Goal: Task Accomplishment & Management: Manage account settings

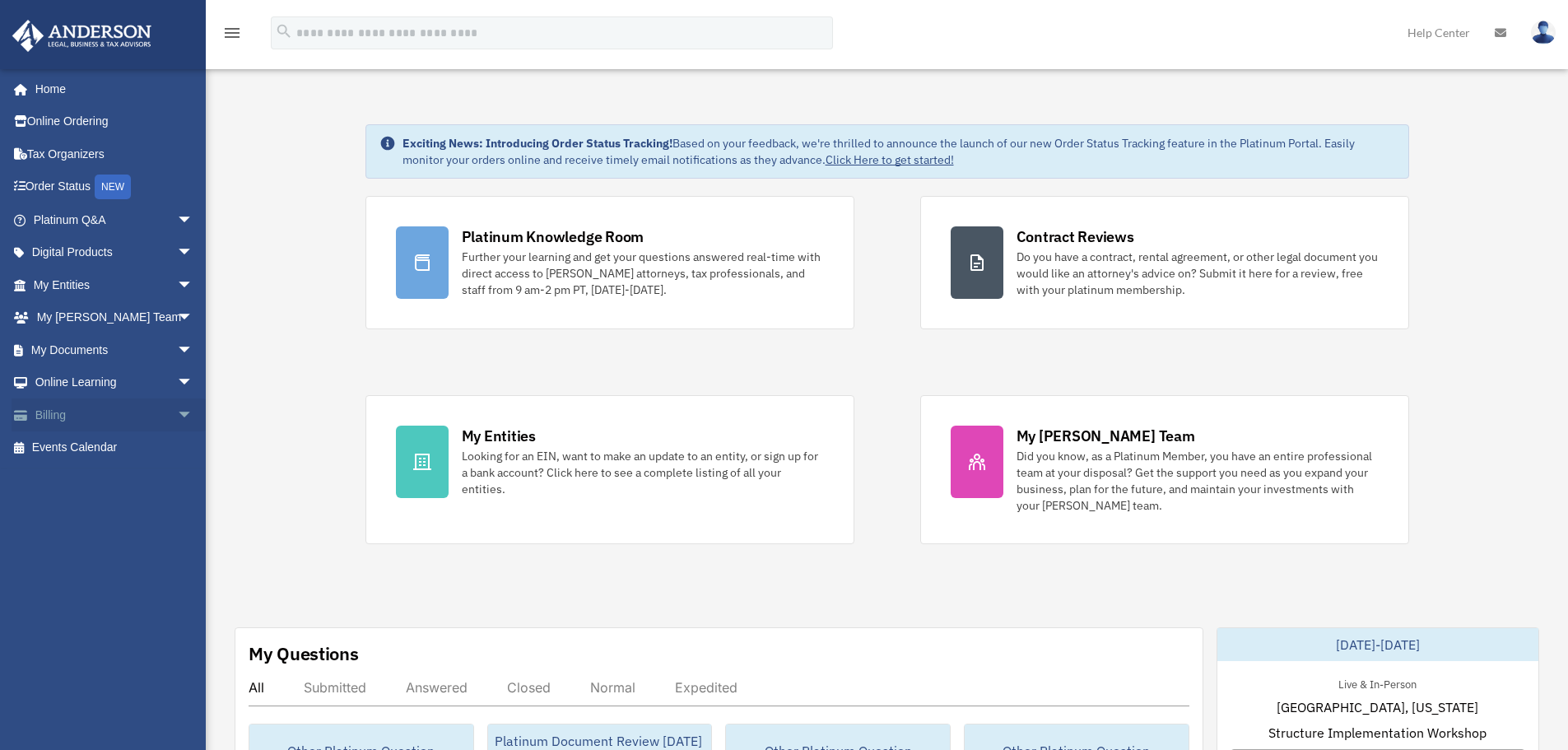
click at [177, 415] on span "arrow_drop_down" at bounding box center [193, 415] width 33 height 34
click at [118, 483] on link "Past Invoices" at bounding box center [121, 480] width 195 height 33
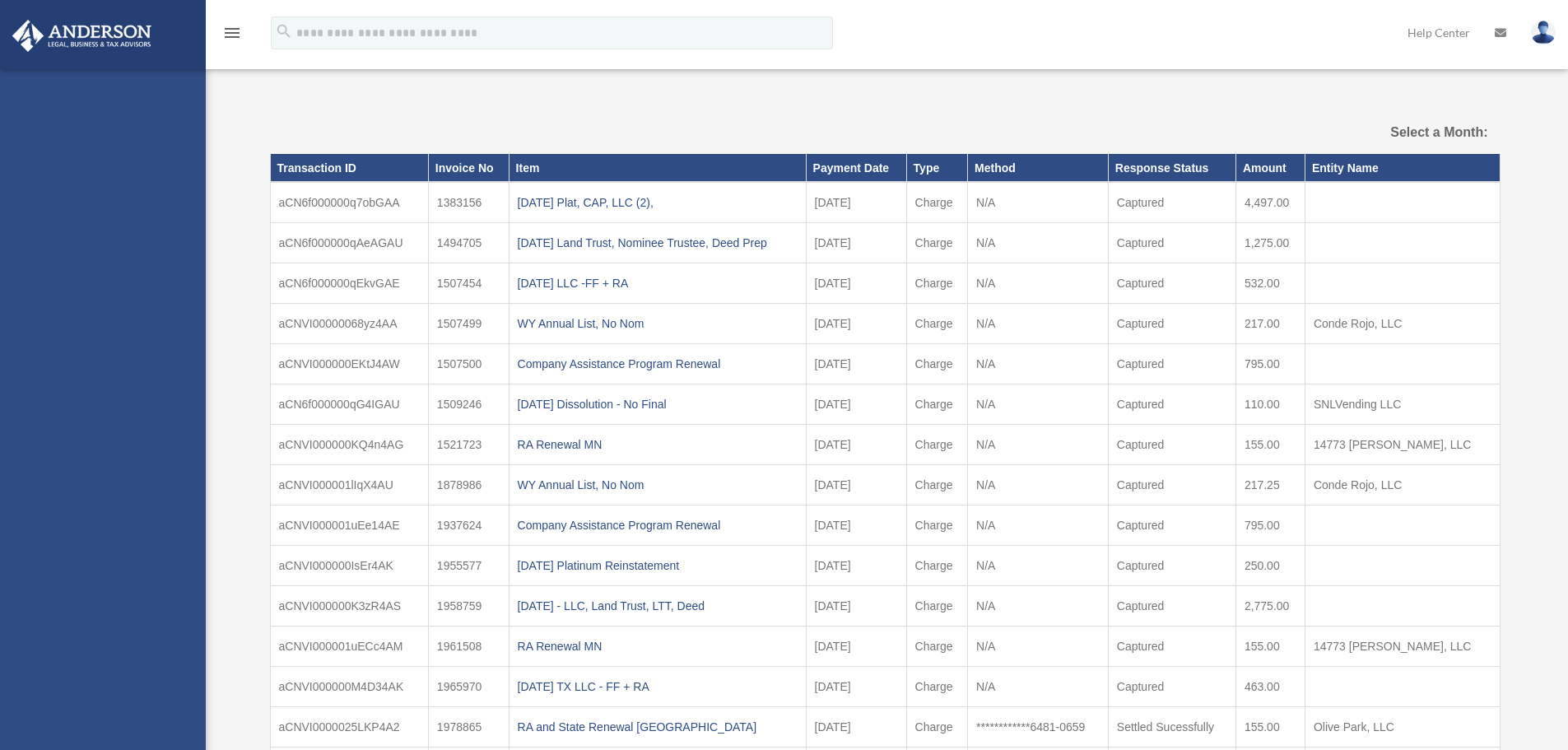
select select
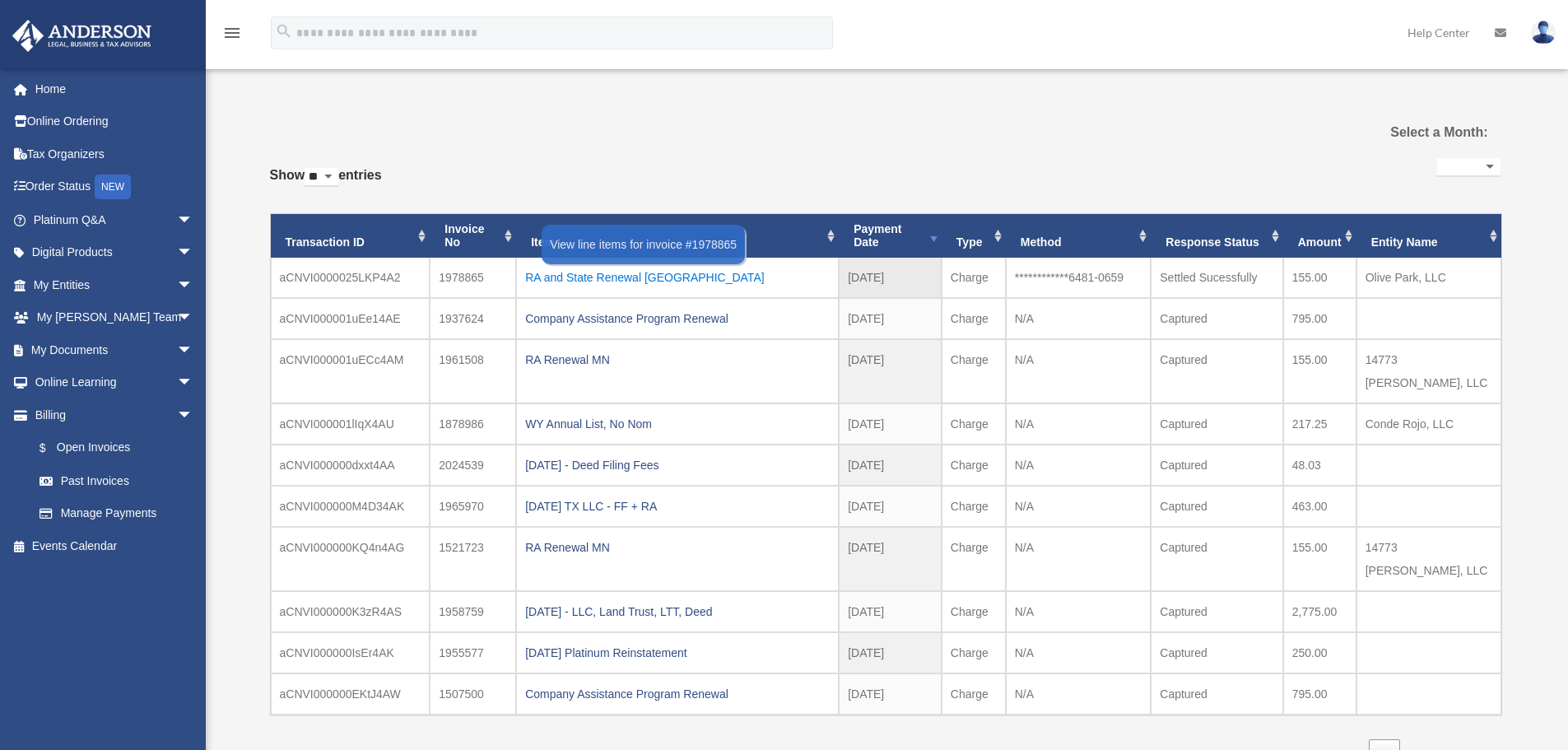
click at [611, 279] on div "RA and State Renewal TX" at bounding box center [677, 278] width 305 height 23
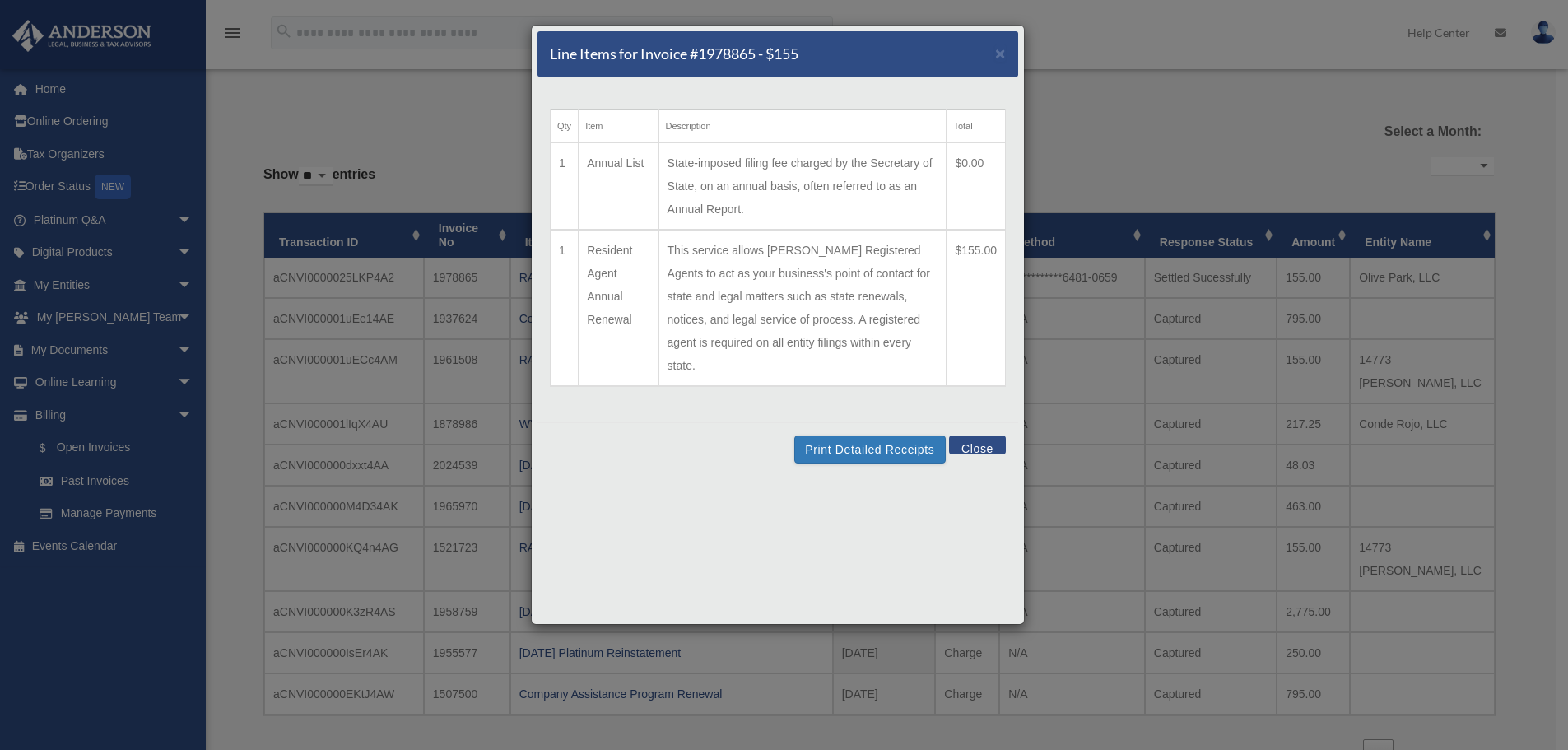
click at [973, 436] on button "Close" at bounding box center [977, 445] width 57 height 19
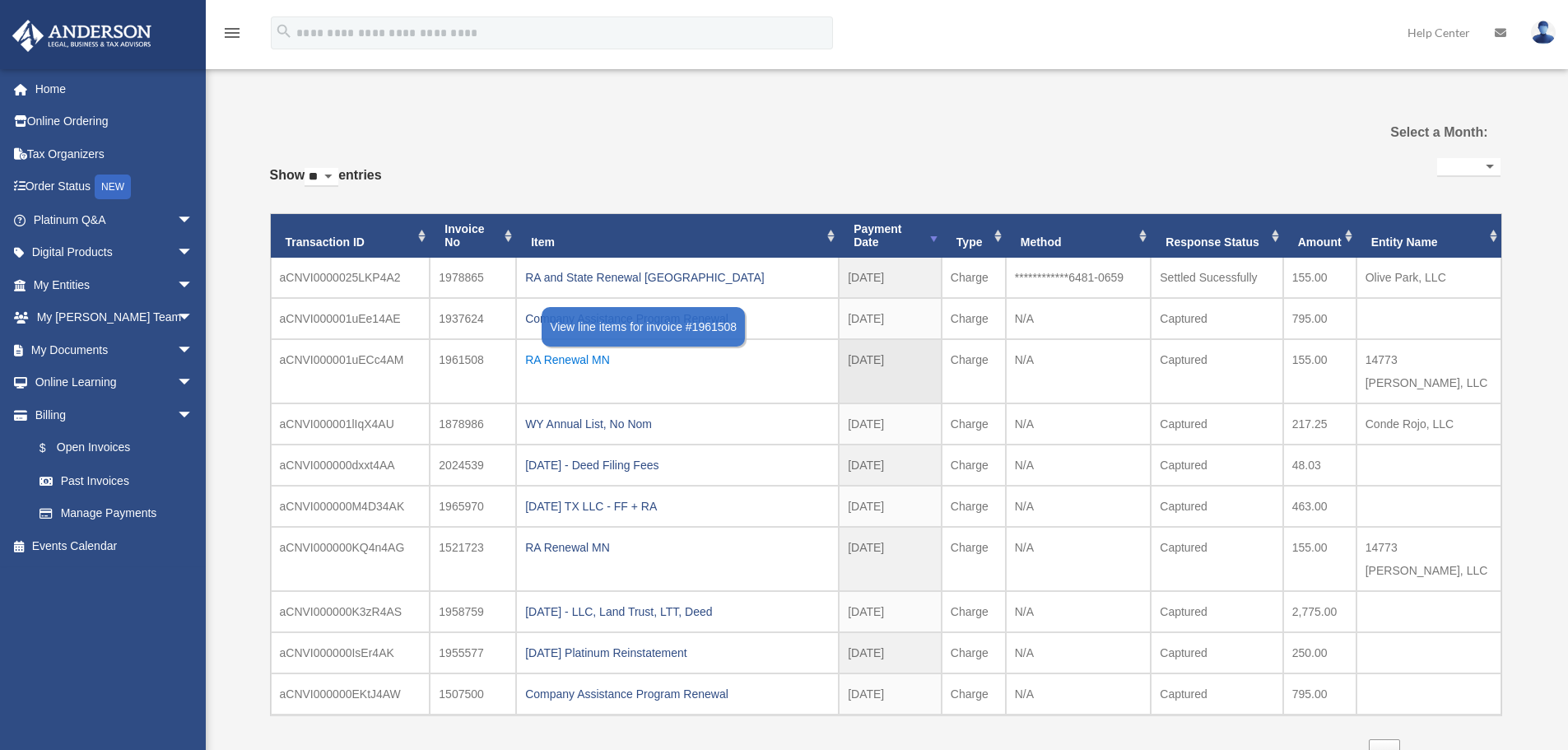
click at [606, 355] on div "RA Renewal MN" at bounding box center [677, 359] width 305 height 23
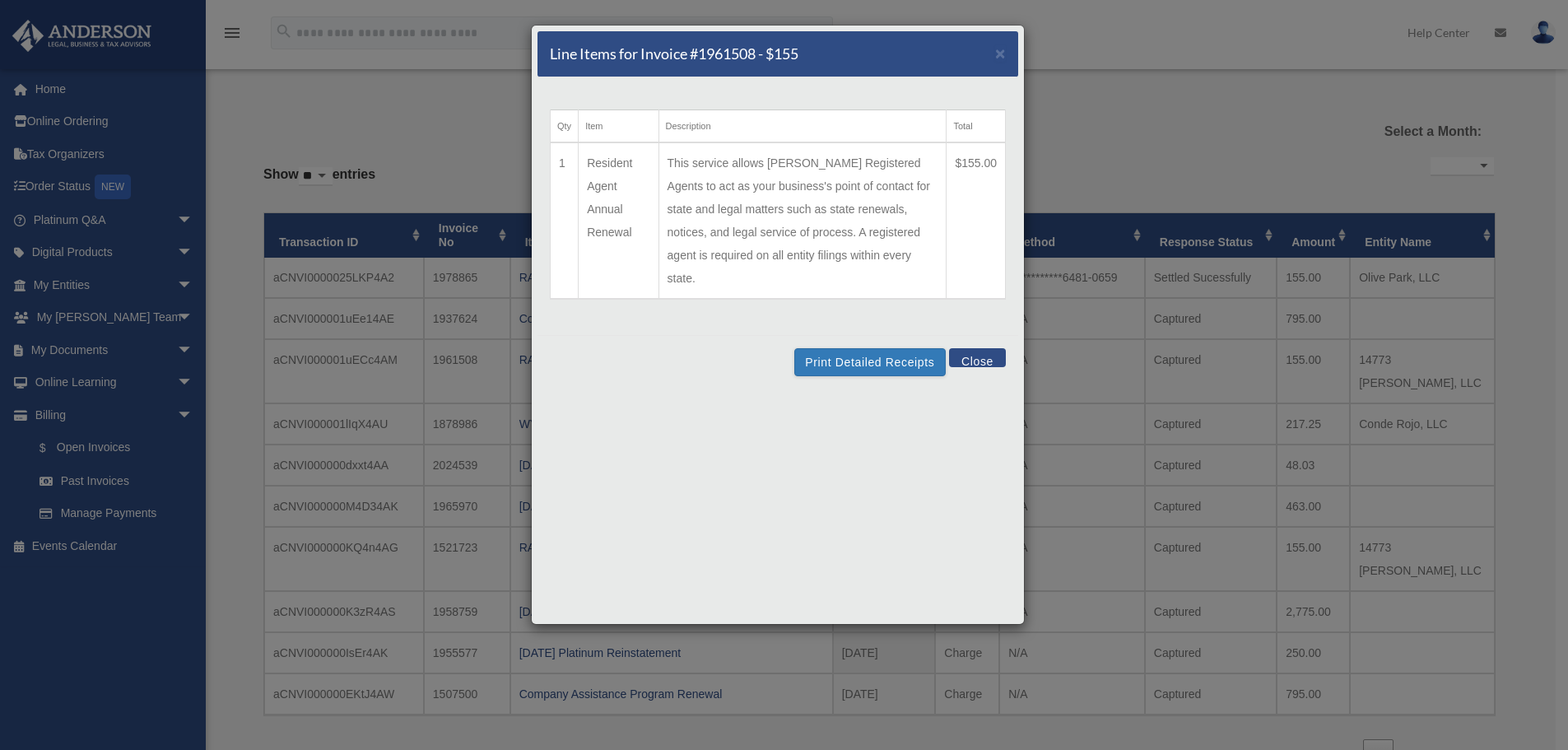
click at [968, 348] on button "Close" at bounding box center [977, 357] width 57 height 19
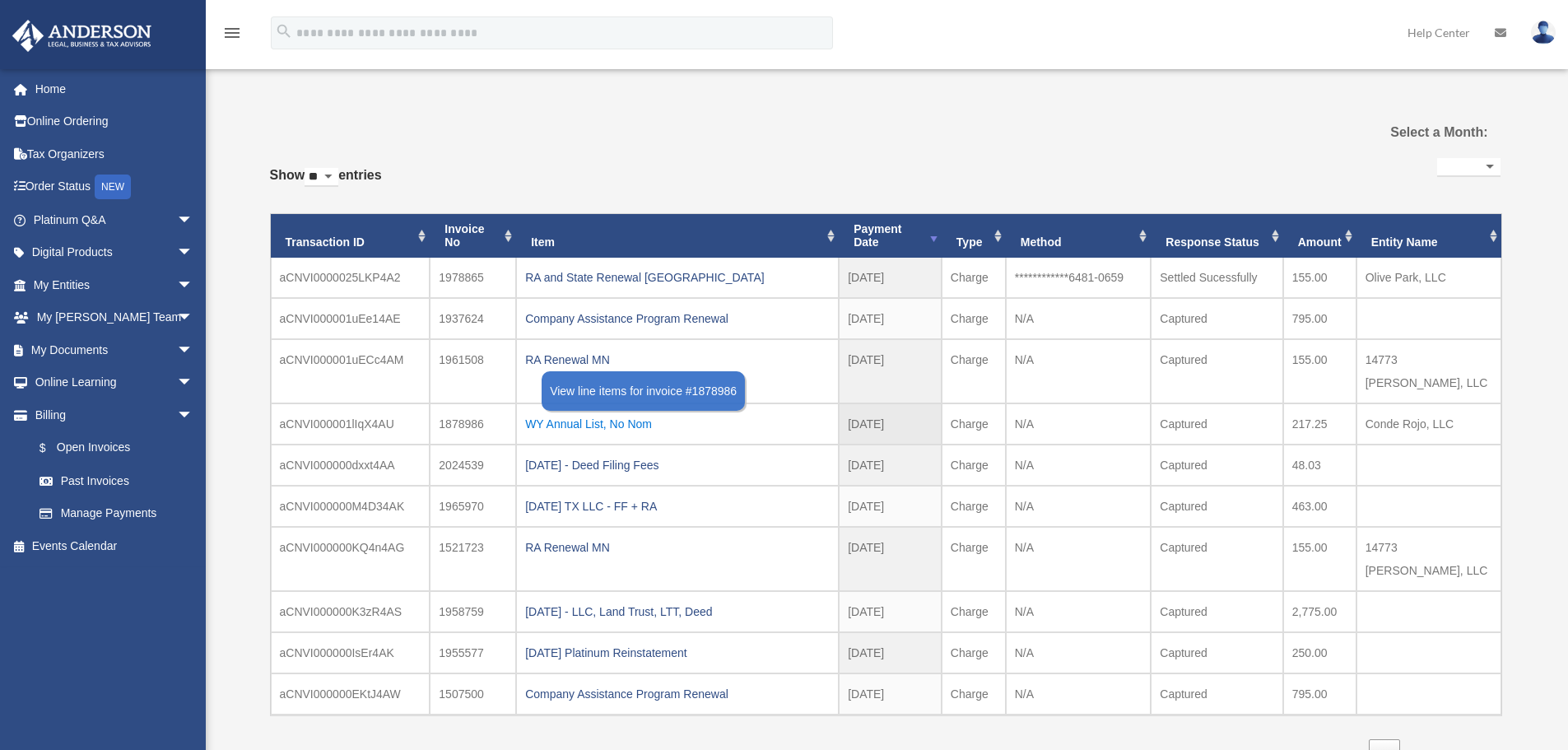
click at [598, 412] on div "WY Annual List, No Nom" at bounding box center [677, 424] width 305 height 23
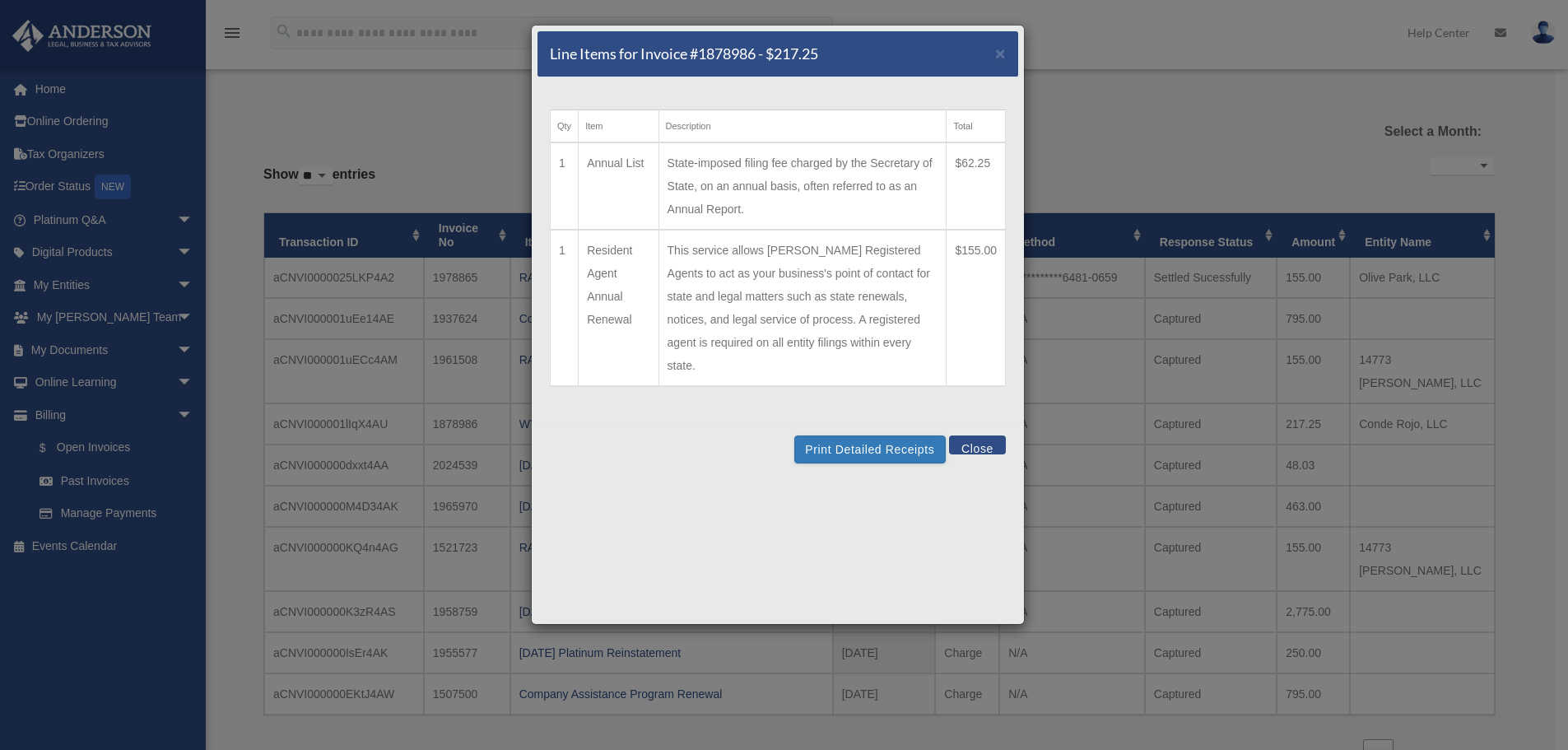
click at [989, 433] on div "Print Detailed Receipts Close" at bounding box center [777, 448] width 481 height 53
click at [989, 436] on button "Close" at bounding box center [977, 445] width 57 height 19
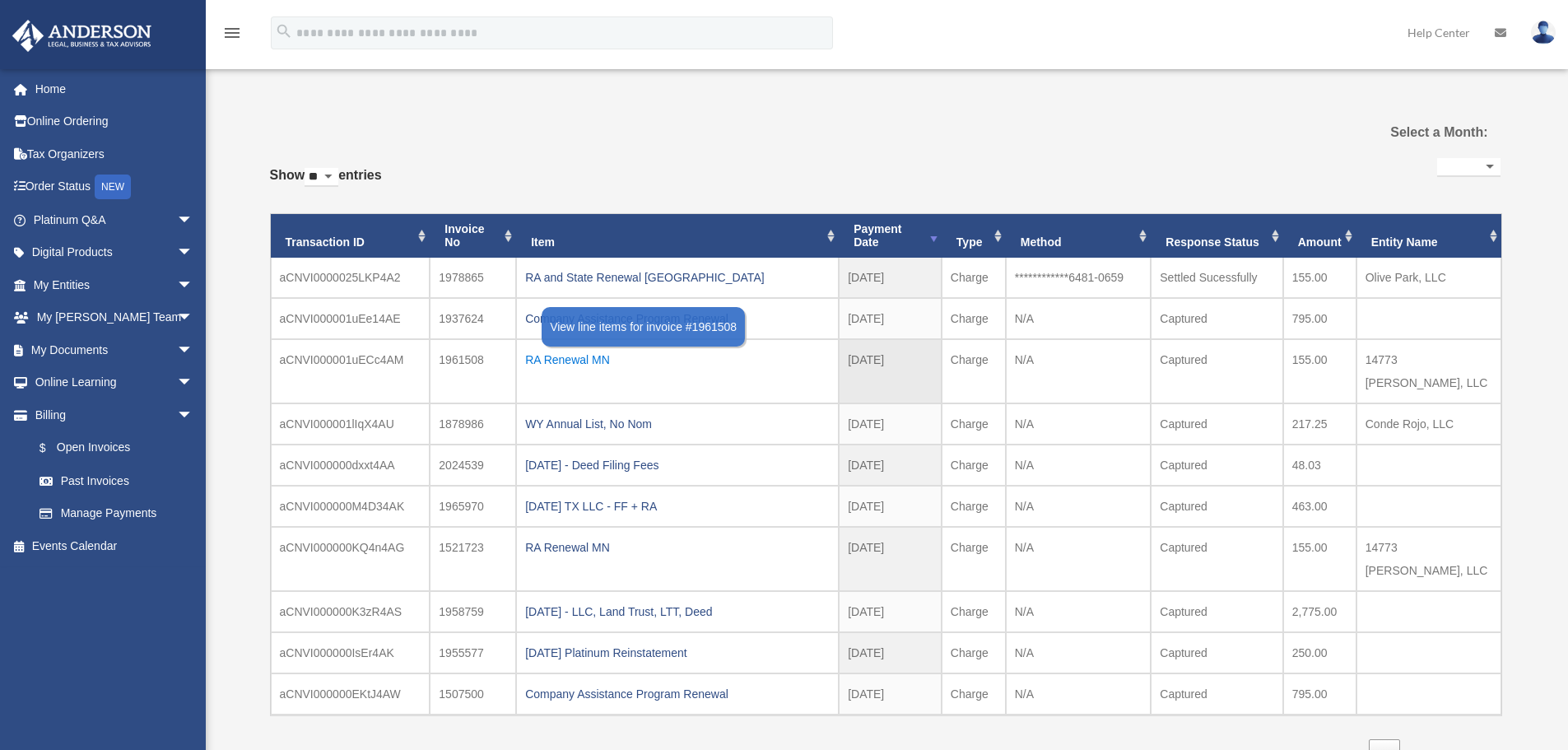
click at [597, 361] on div "RA Renewal MN" at bounding box center [677, 359] width 305 height 23
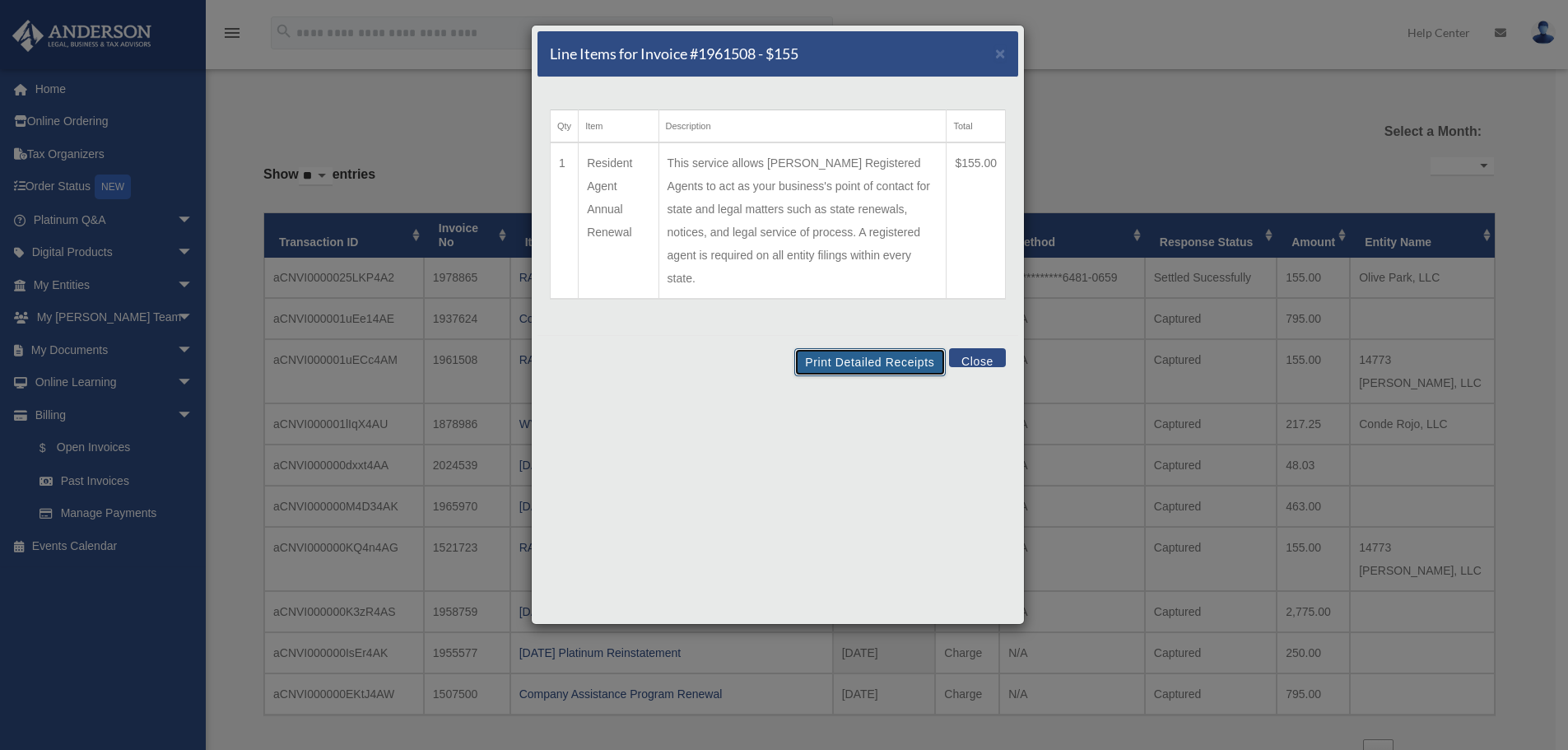
click at [854, 349] on button "Print Detailed Receipts" at bounding box center [869, 362] width 151 height 28
click at [959, 348] on button "Close" at bounding box center [977, 357] width 57 height 19
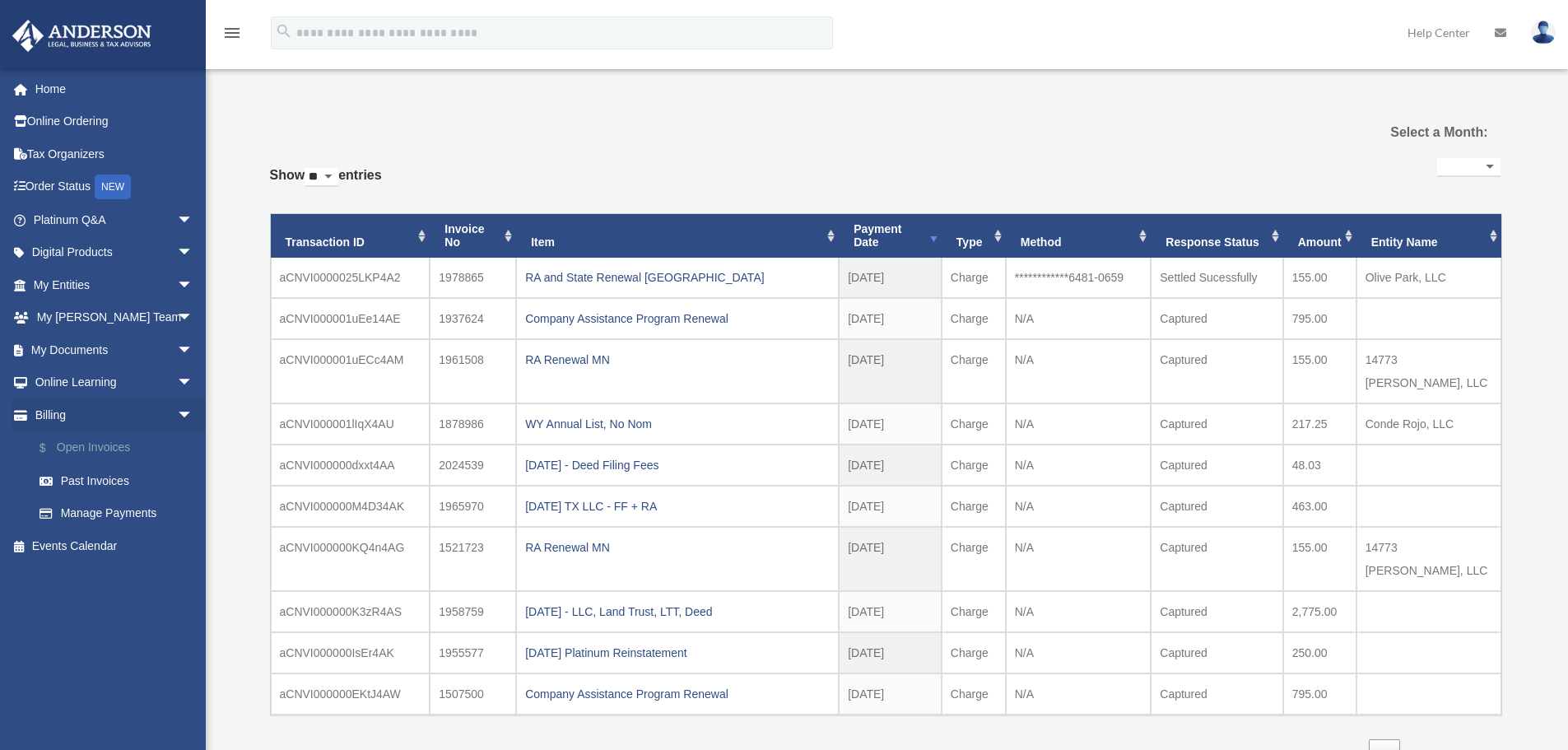
click at [80, 456] on link "$ Open Invoices" at bounding box center [121, 448] width 195 height 34
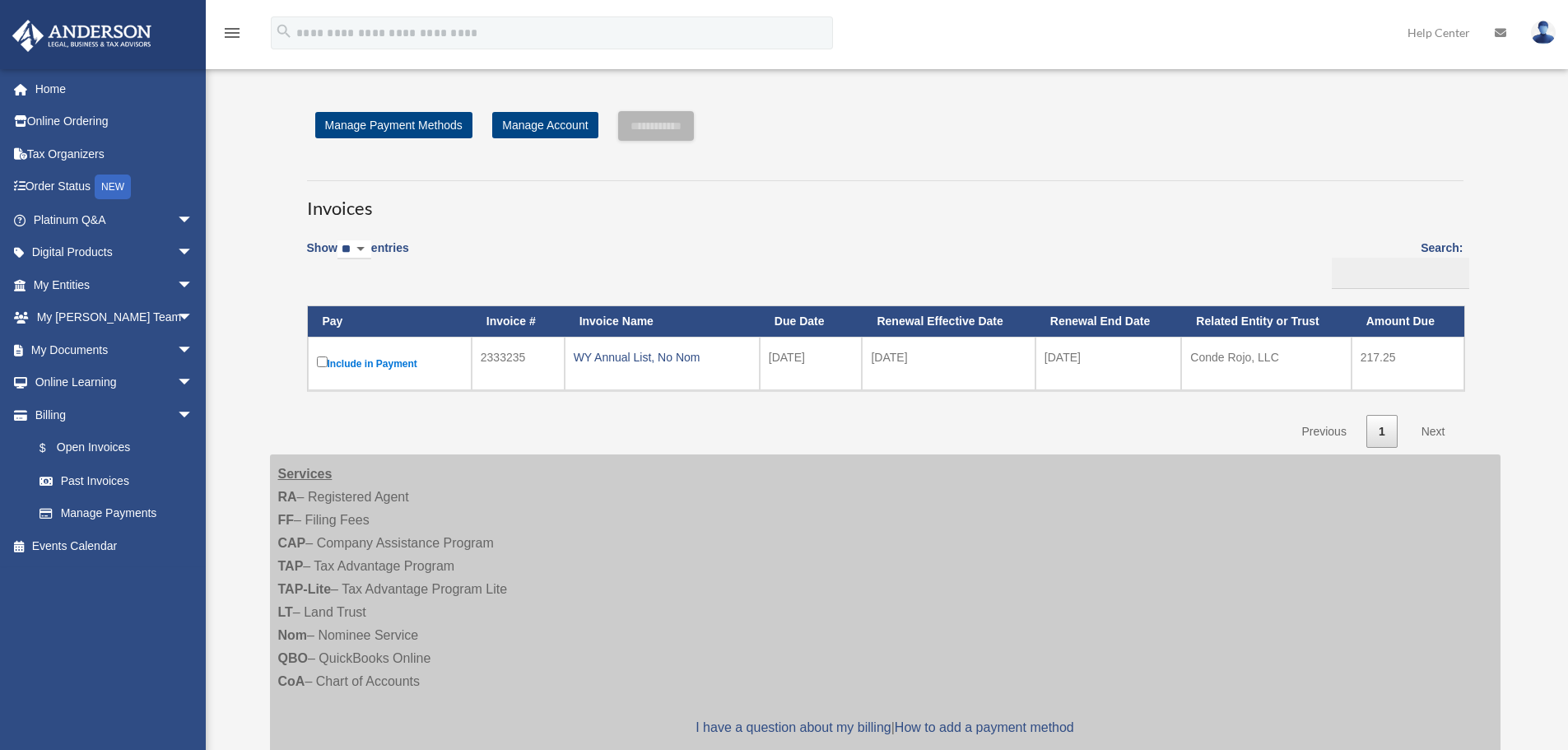
click at [378, 361] on label "Include in Payment" at bounding box center [389, 364] width 145 height 21
click at [379, 362] on label "Include in Payment" at bounding box center [389, 364] width 145 height 21
click at [510, 361] on td "2333235" at bounding box center [517, 363] width 93 height 53
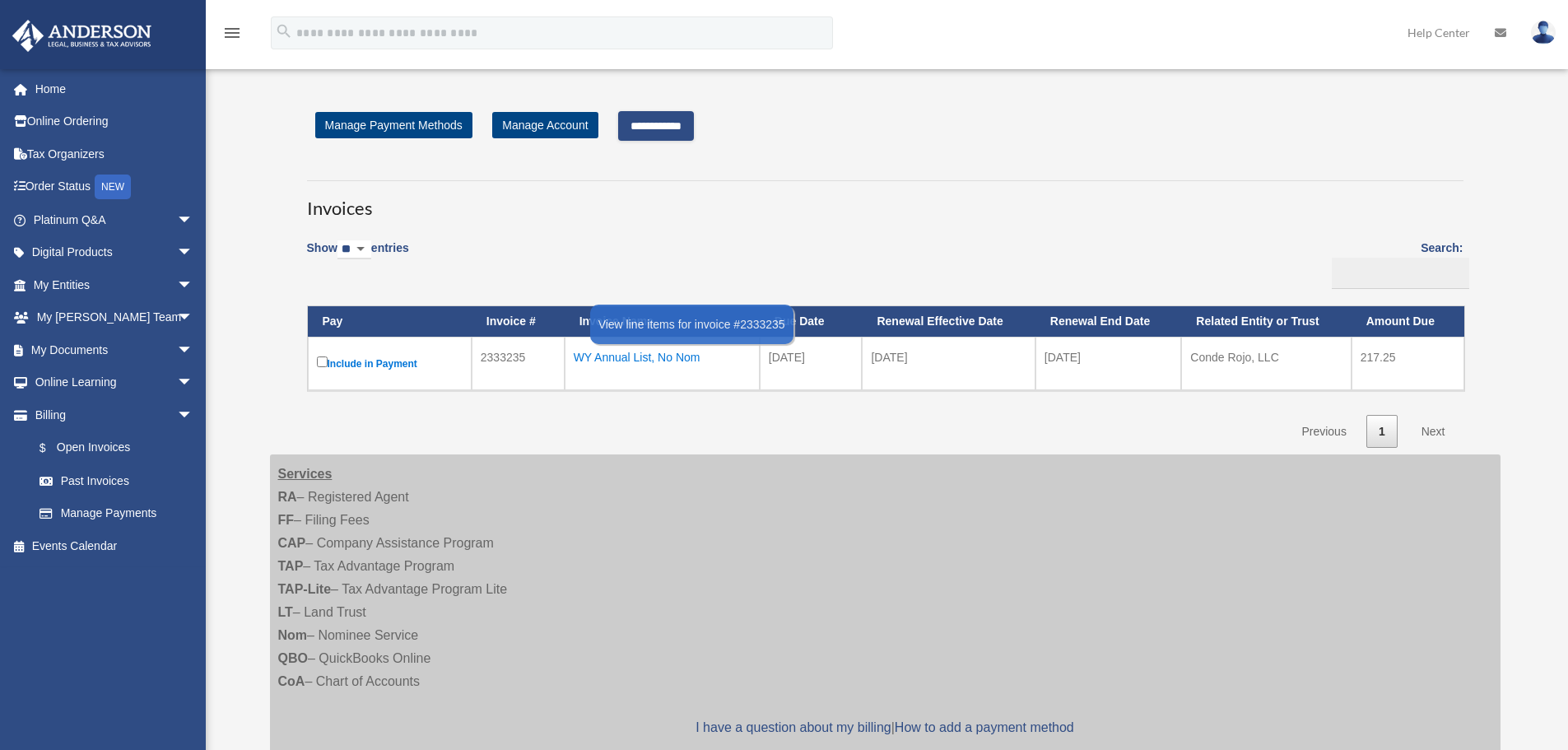
click at [674, 364] on div "WY Annual List, No Nom" at bounding box center [662, 357] width 177 height 23
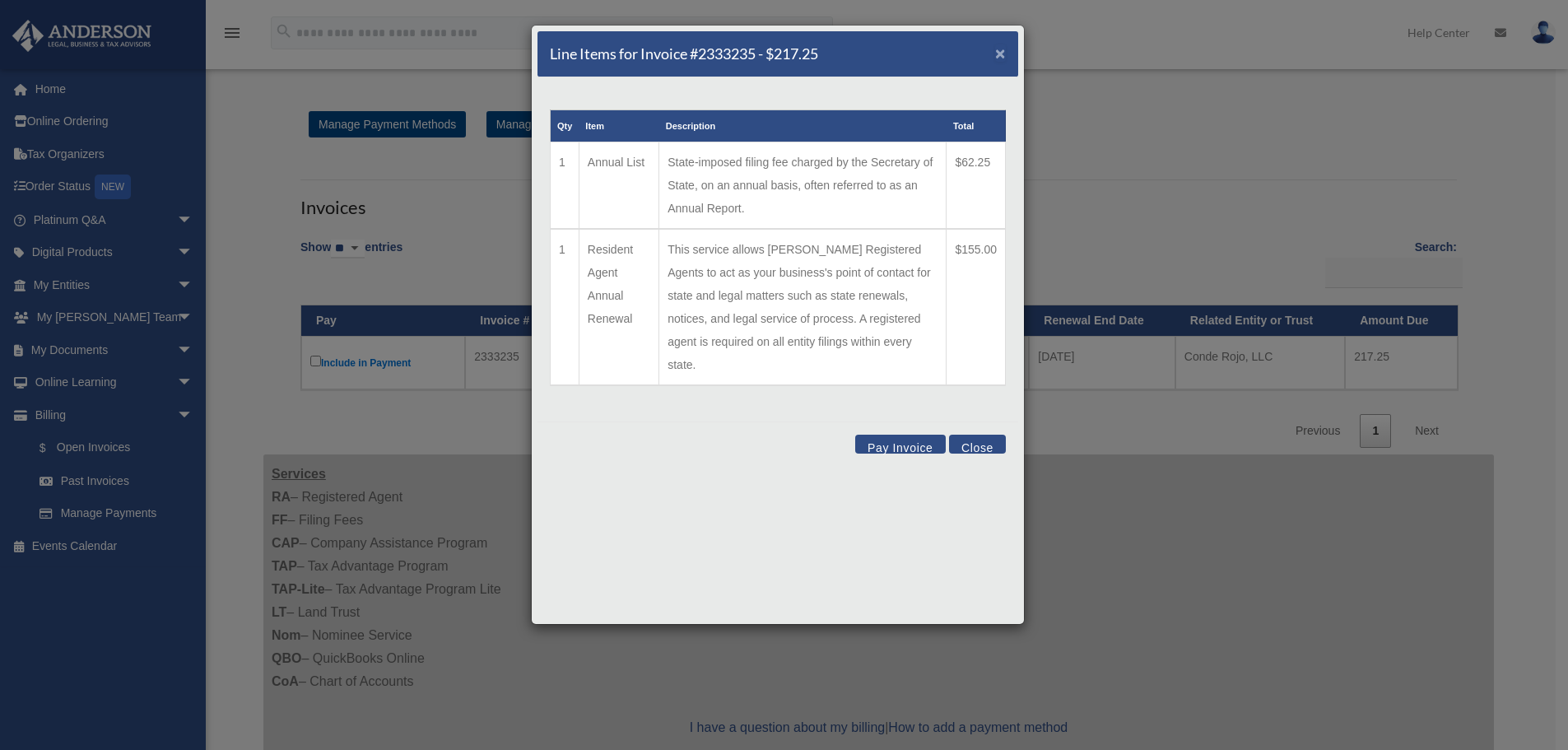
click at [1001, 51] on span "×" at bounding box center [1000, 53] width 10 height 19
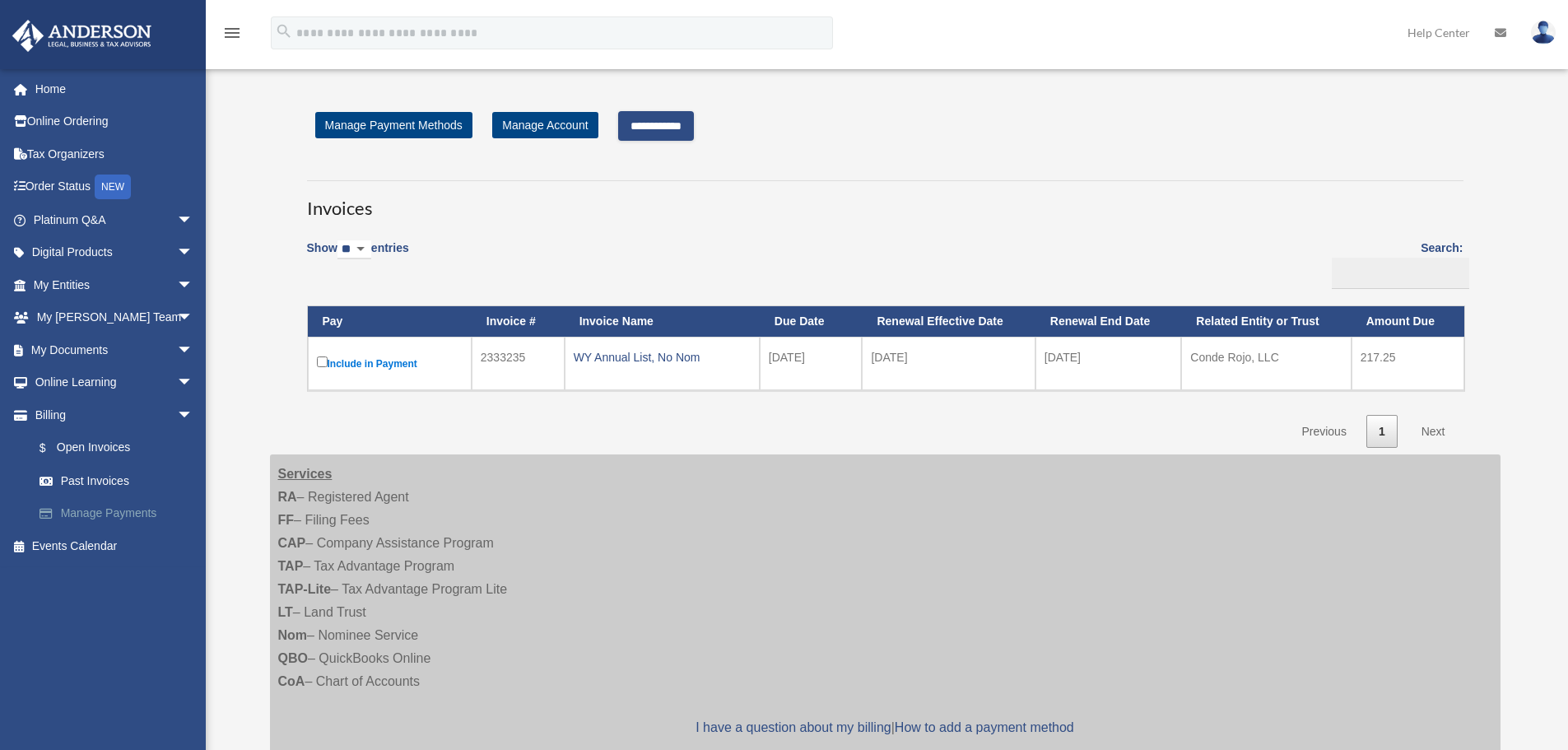
click at [125, 513] on link "Manage Payments" at bounding box center [121, 513] width 195 height 33
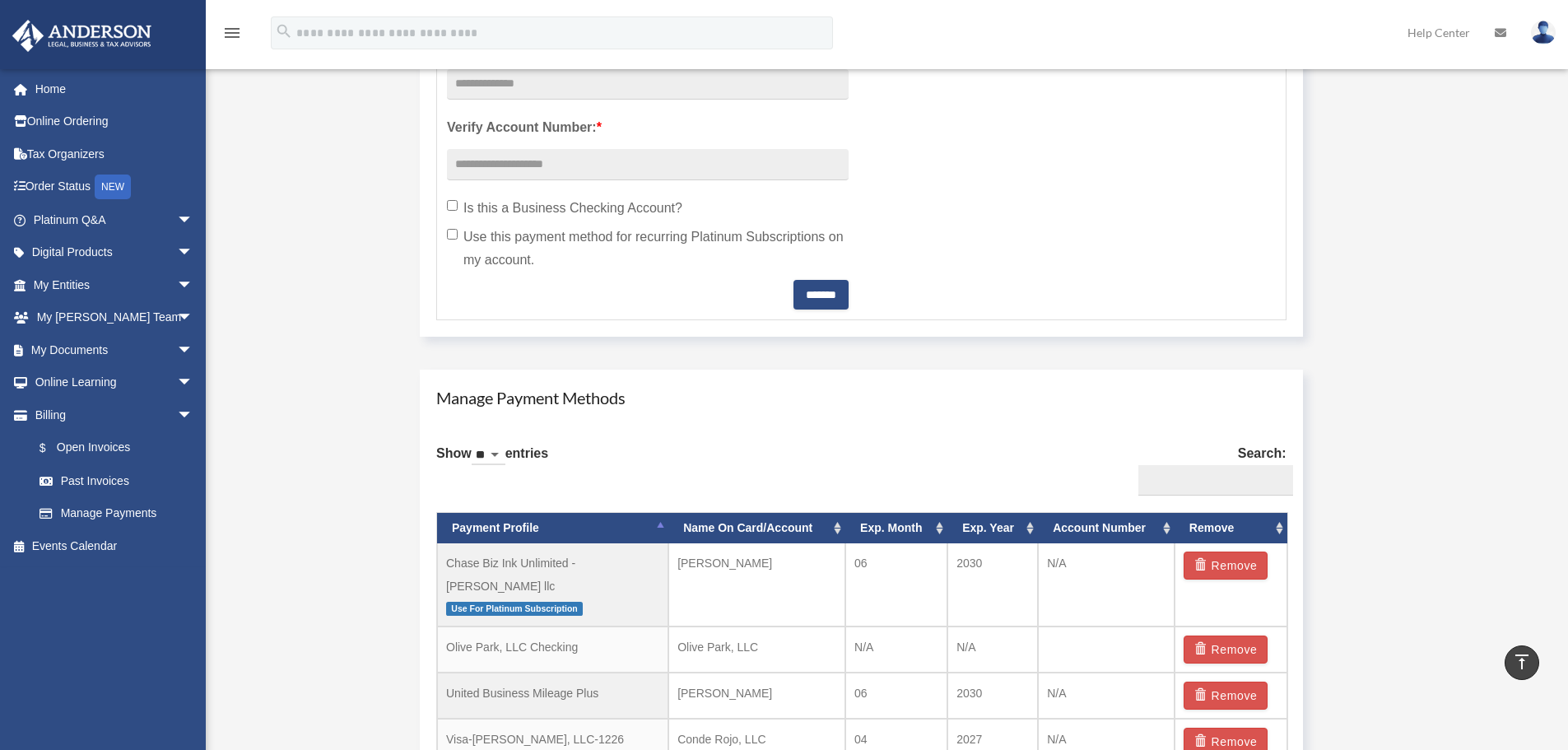
scroll to position [988, 0]
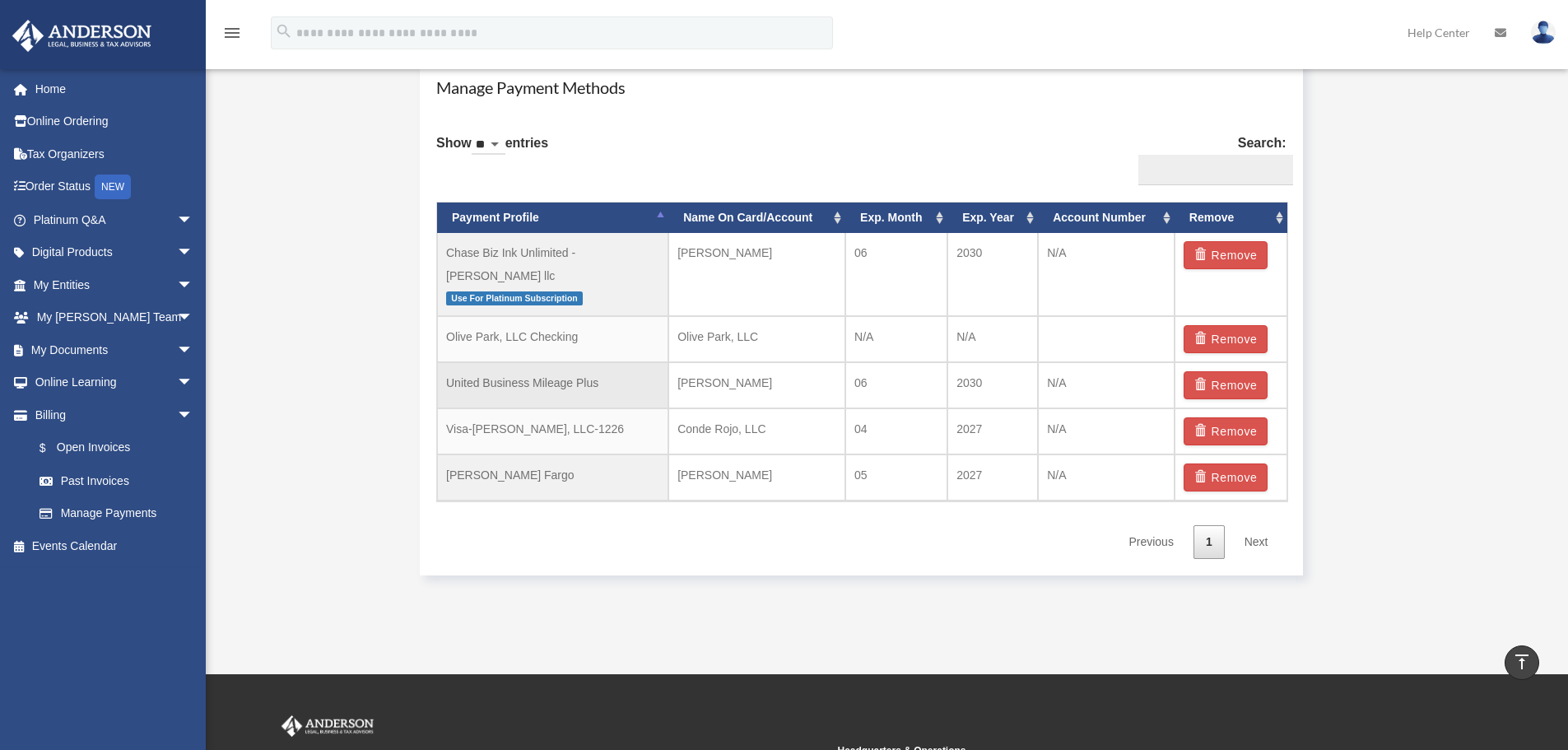
click at [516, 362] on td "United Business Mileage Plus" at bounding box center [552, 384] width 231 height 46
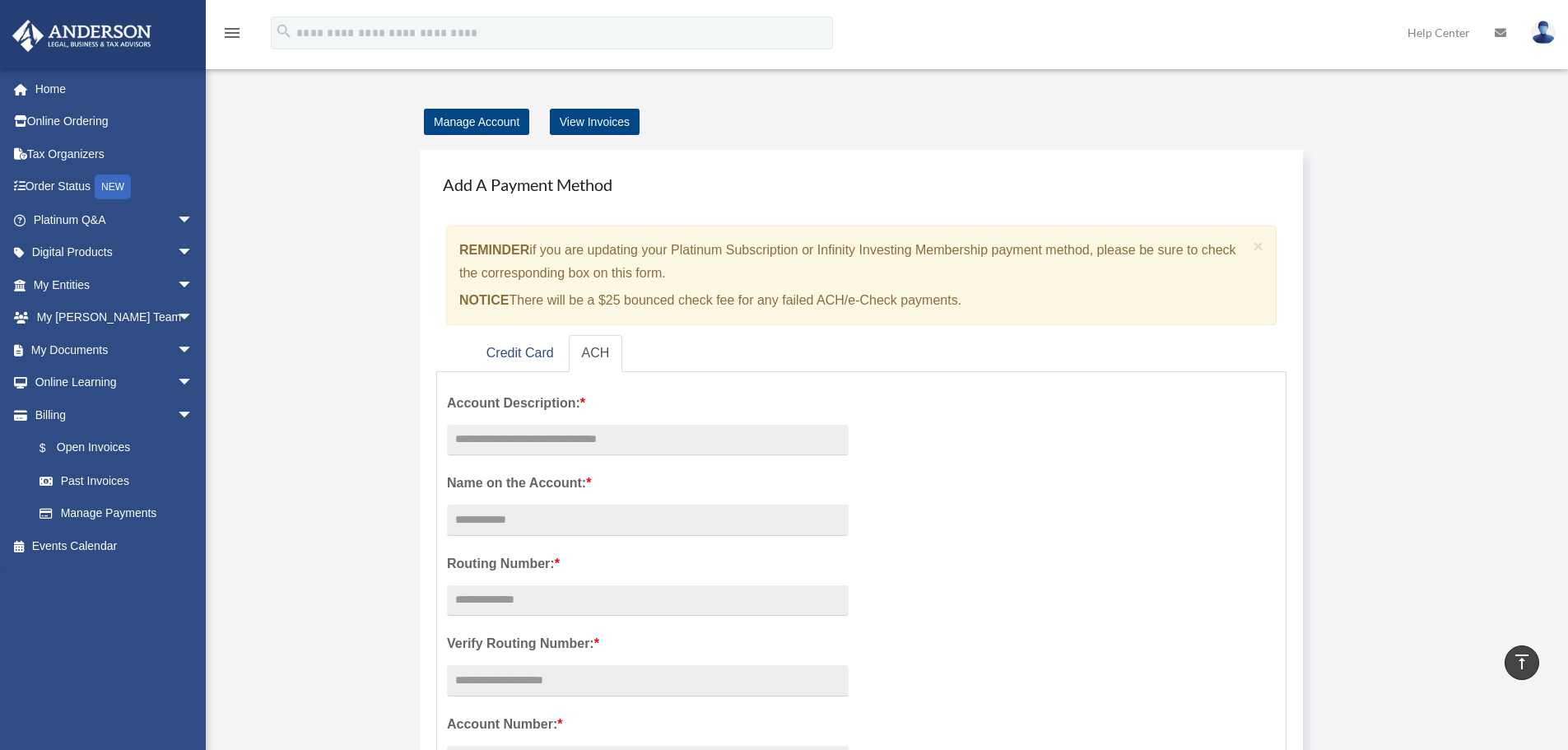
scroll to position [0, 0]
click at [112, 450] on link "$ Open Invoices" at bounding box center [121, 448] width 195 height 34
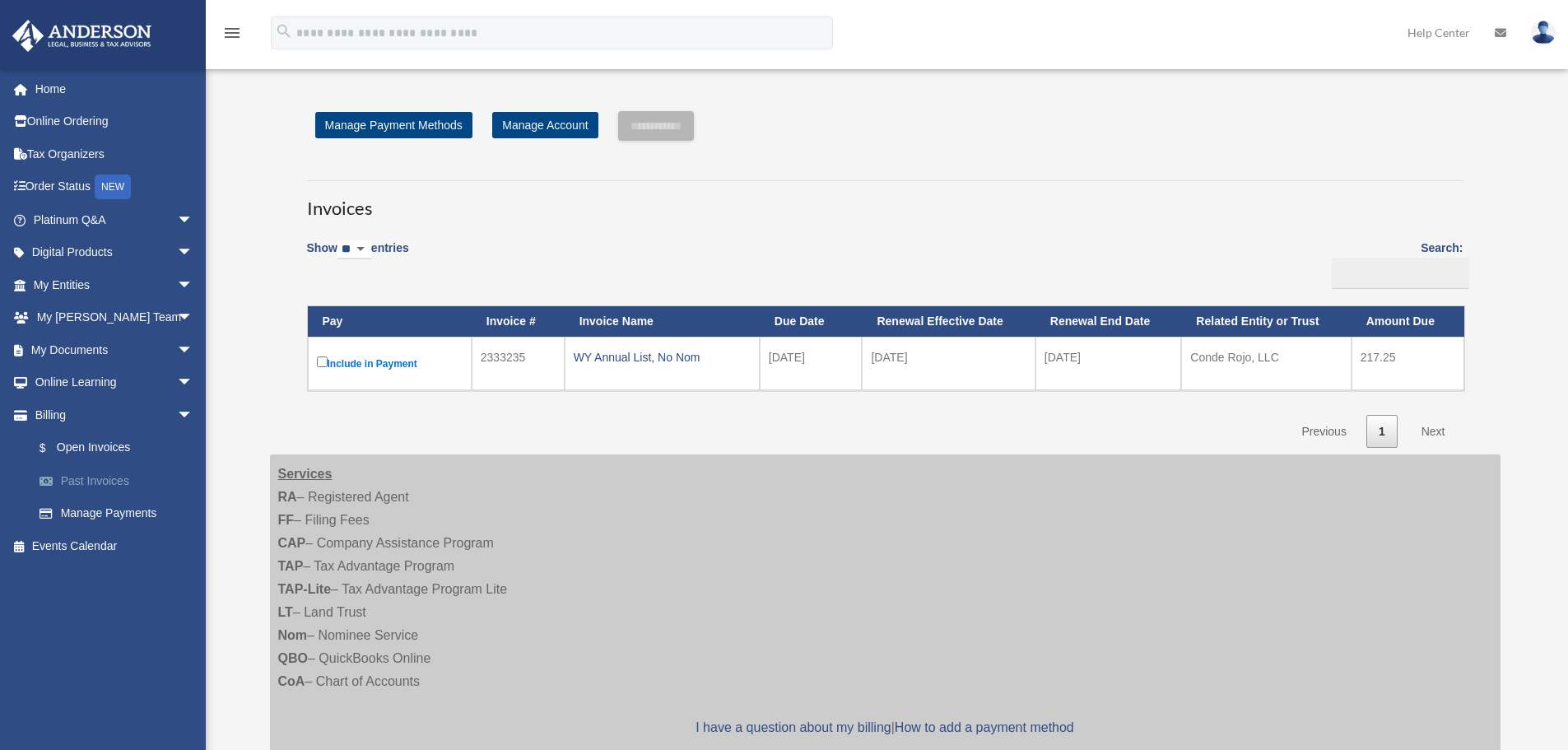
click at [110, 471] on link "Past Invoices" at bounding box center [121, 480] width 195 height 33
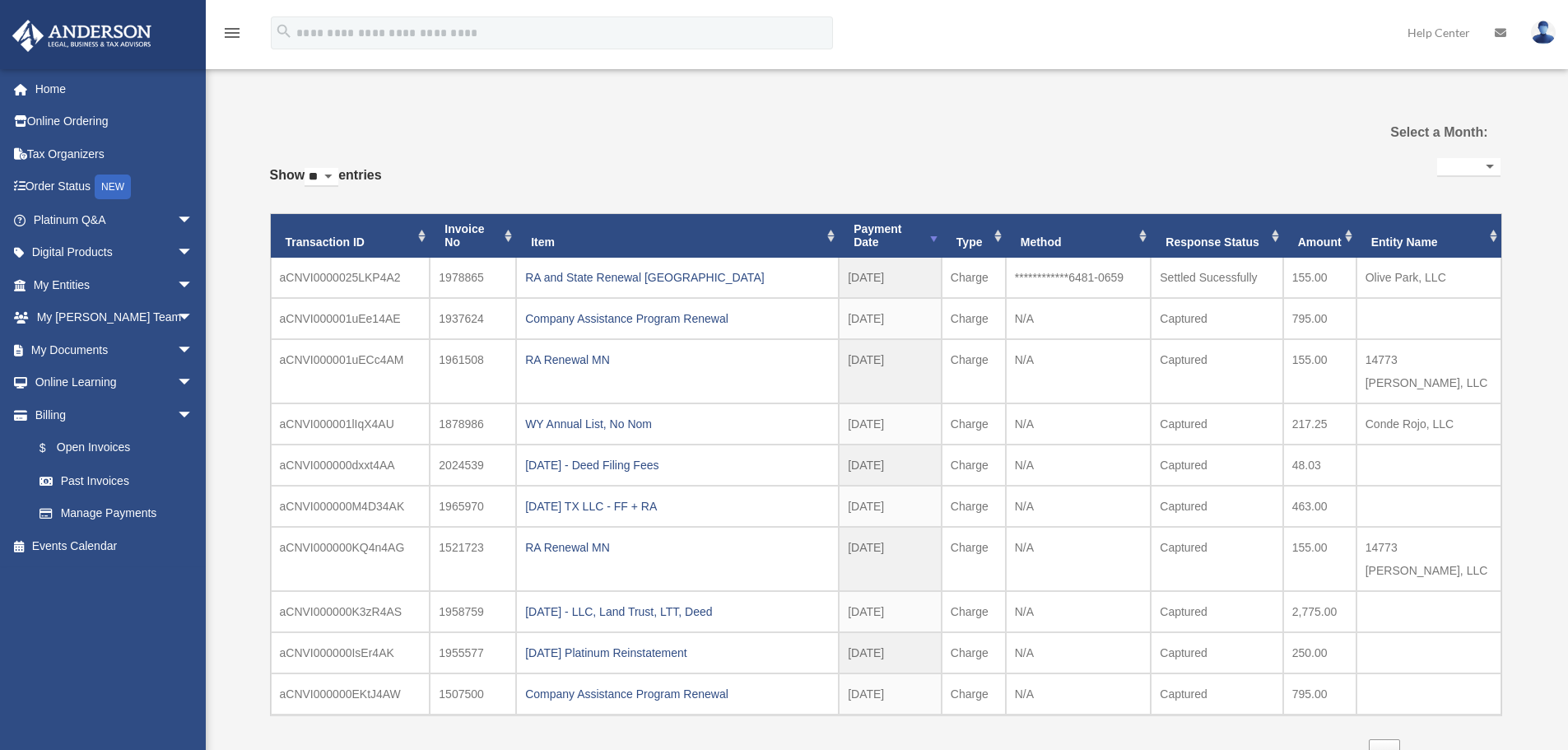
select select
click at [569, 361] on div "RA Renewal MN" at bounding box center [677, 359] width 305 height 23
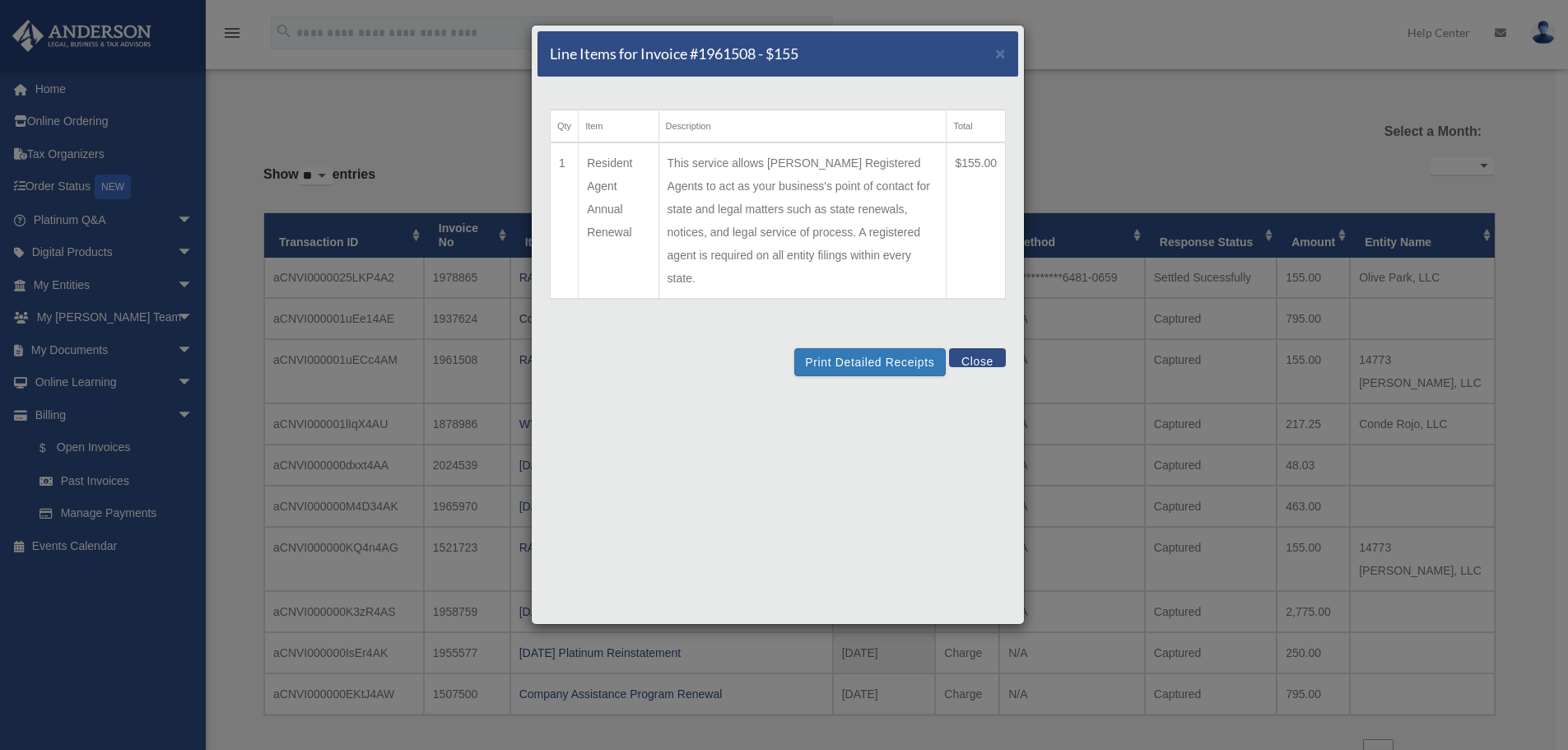
click at [983, 348] on button "Close" at bounding box center [977, 357] width 57 height 19
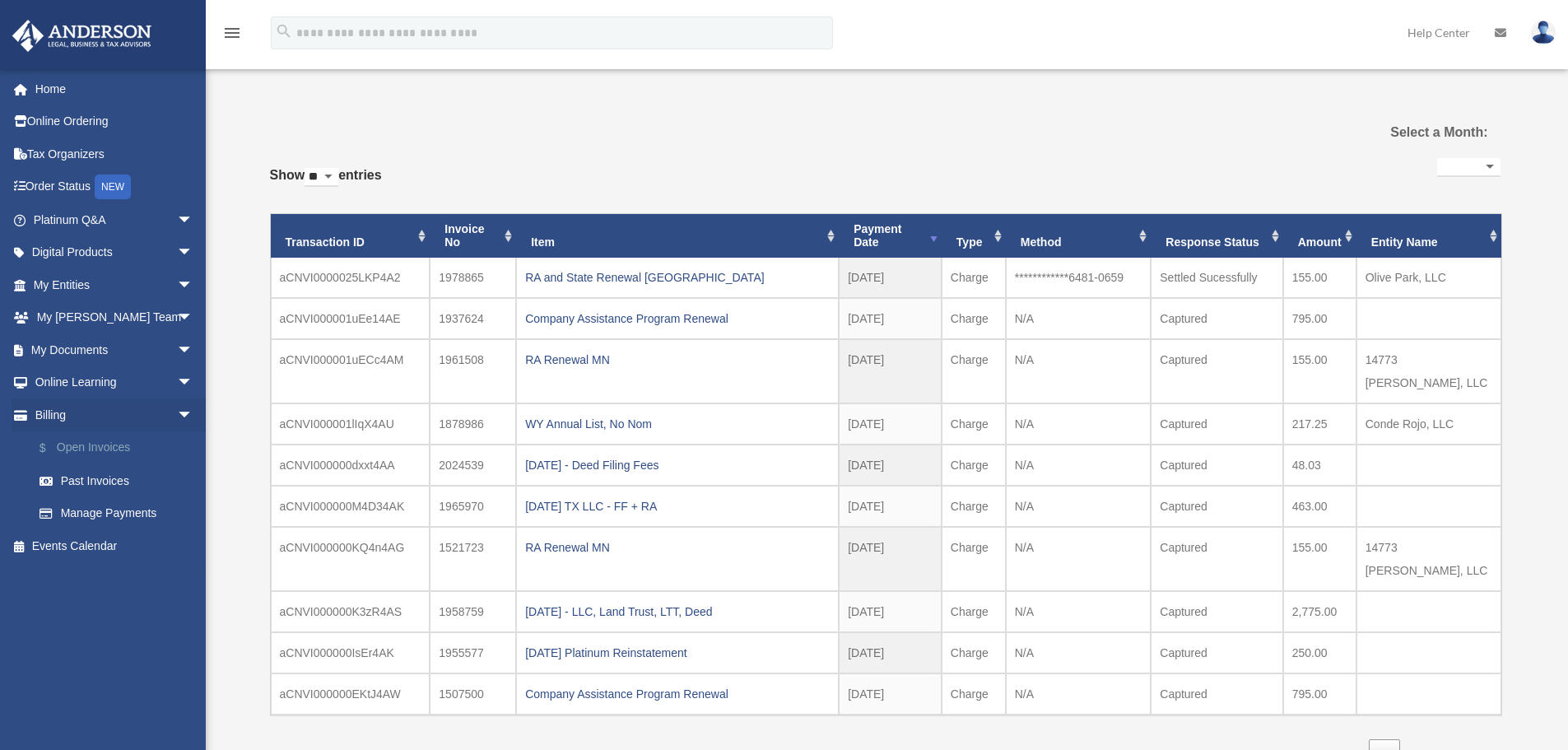
click at [98, 440] on link "$ Open Invoices" at bounding box center [121, 448] width 195 height 34
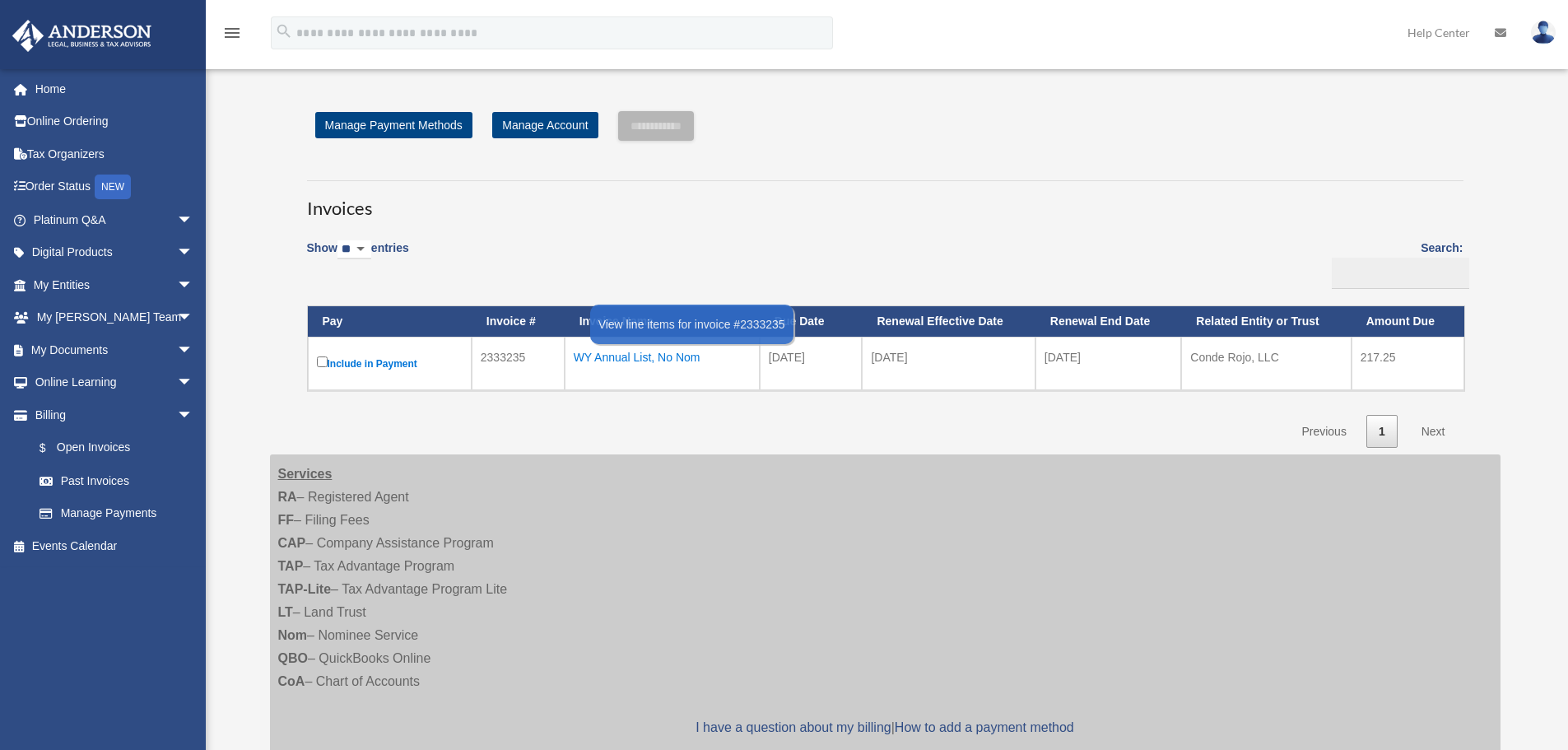
click at [645, 361] on div "WY Annual List, No Nom" at bounding box center [662, 357] width 177 height 23
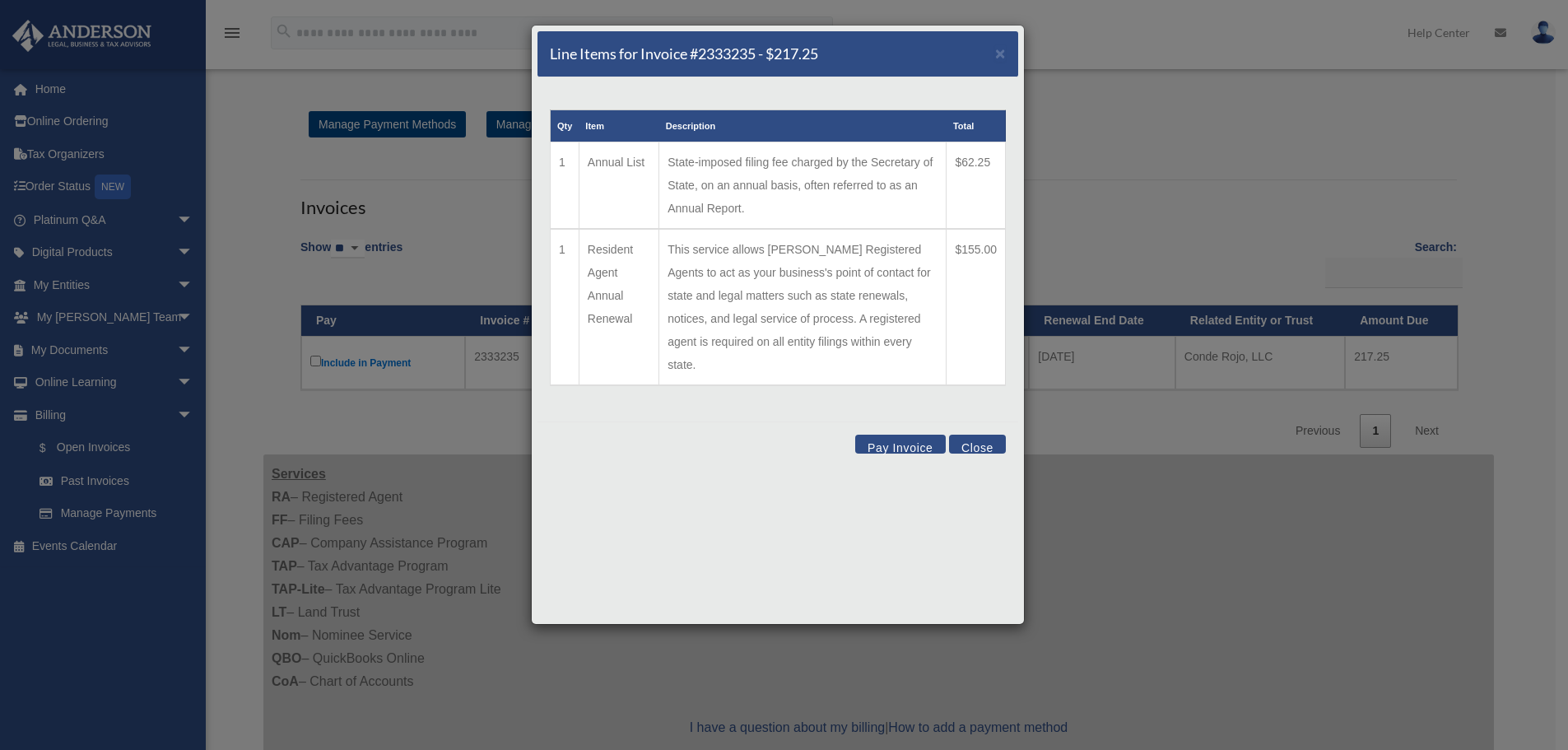
scroll to position [82, 0]
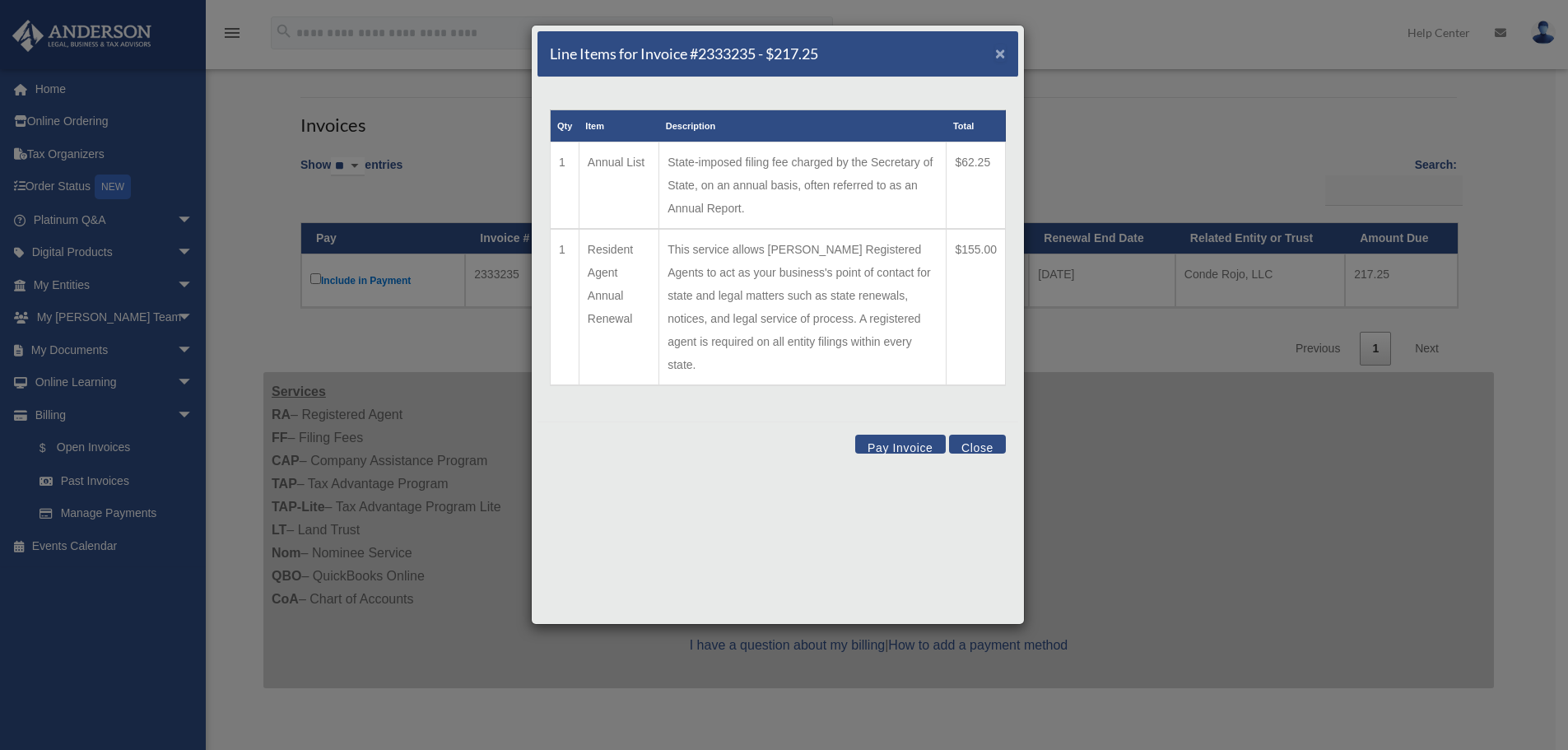
click at [998, 54] on span "×" at bounding box center [1000, 53] width 10 height 19
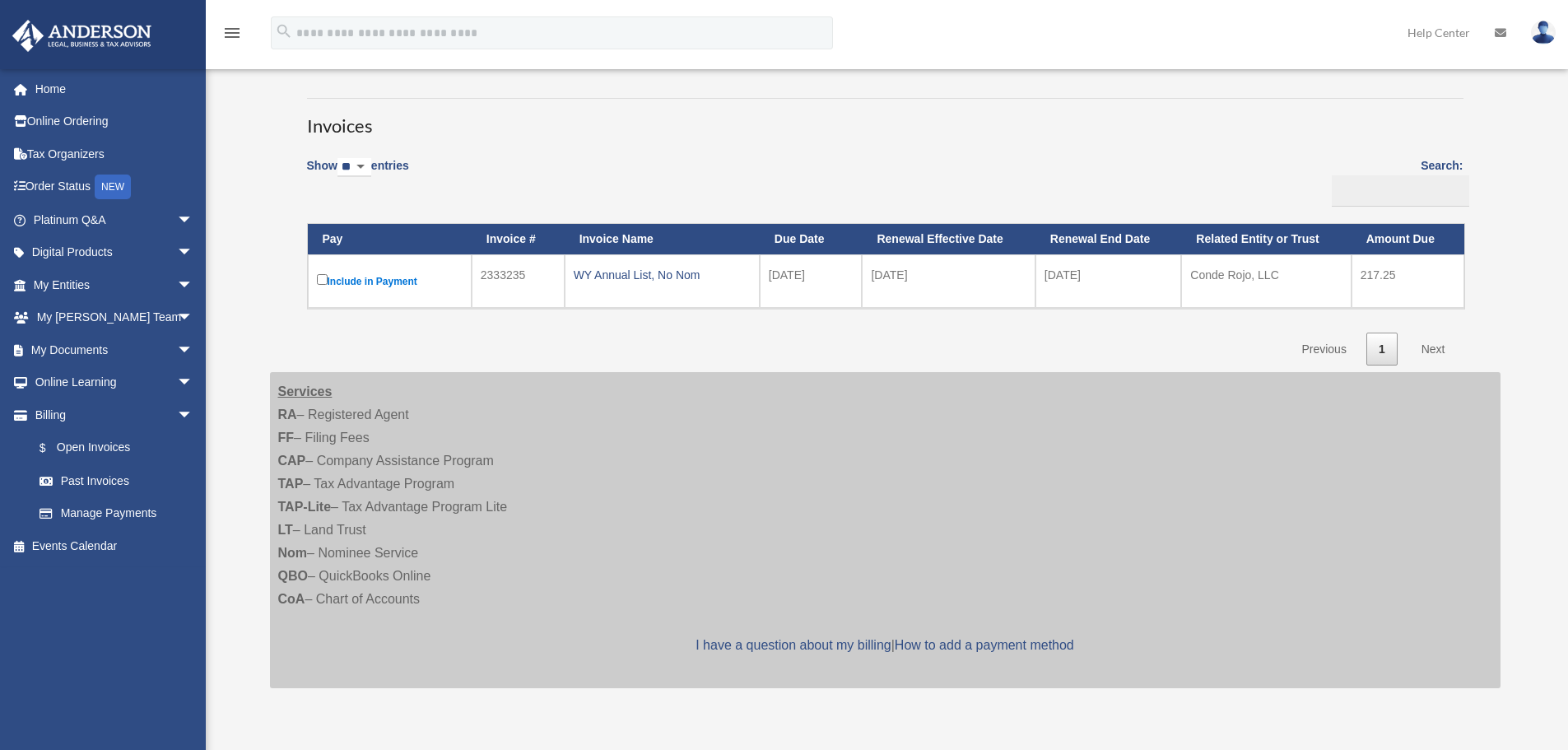
scroll to position [0, 0]
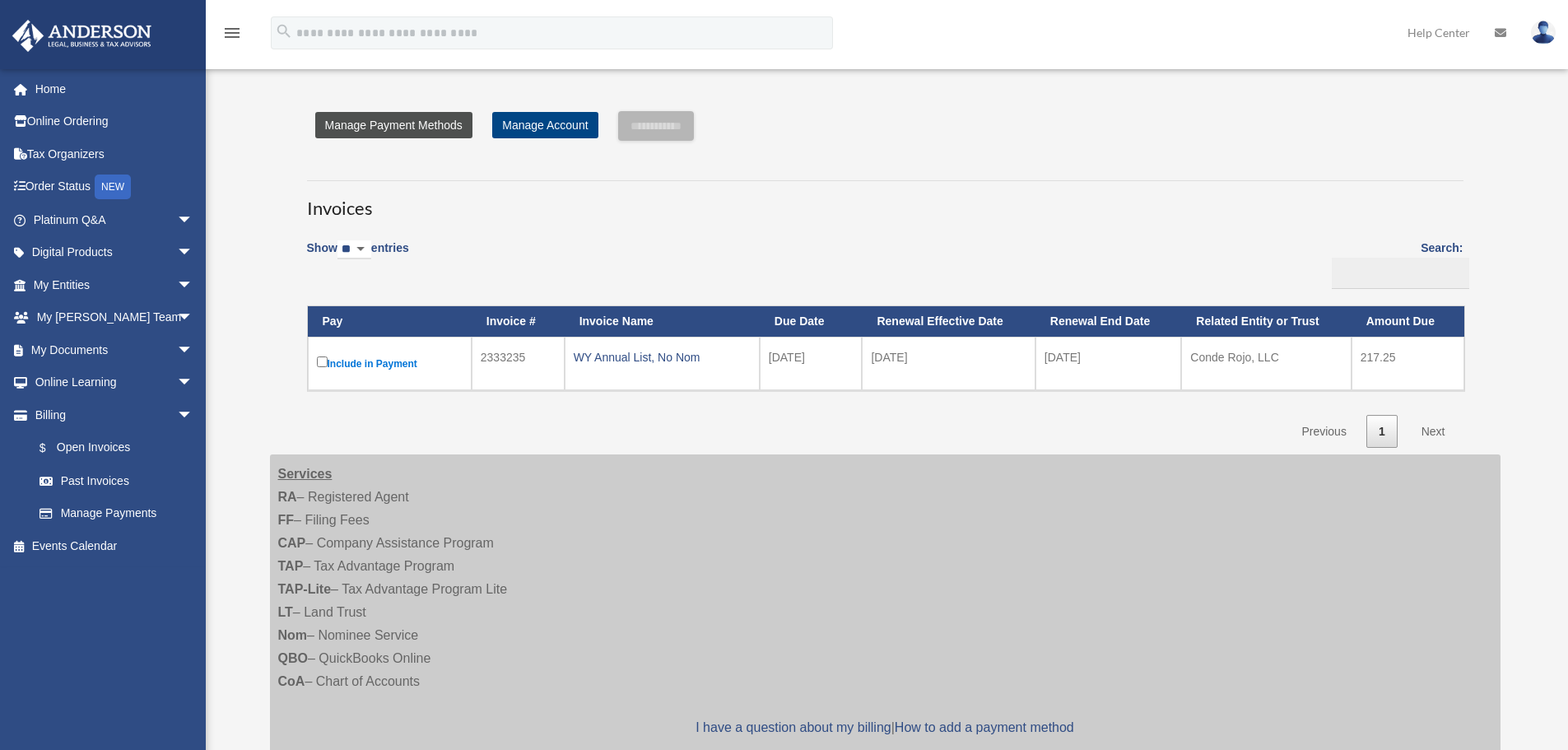
click at [406, 128] on link "Manage Payment Methods" at bounding box center [394, 125] width 157 height 26
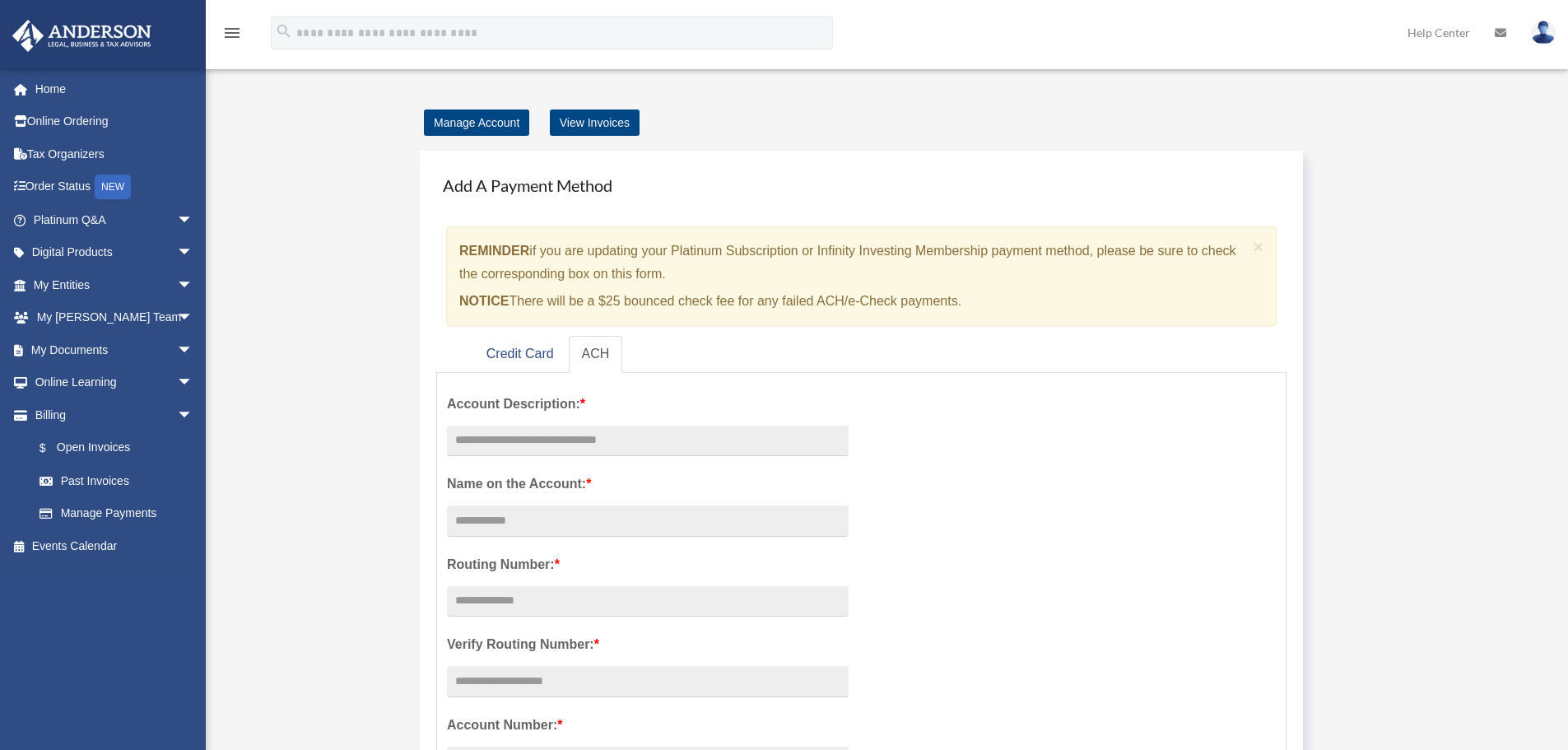
click at [1543, 30] on img at bounding box center [1543, 32] width 24 height 23
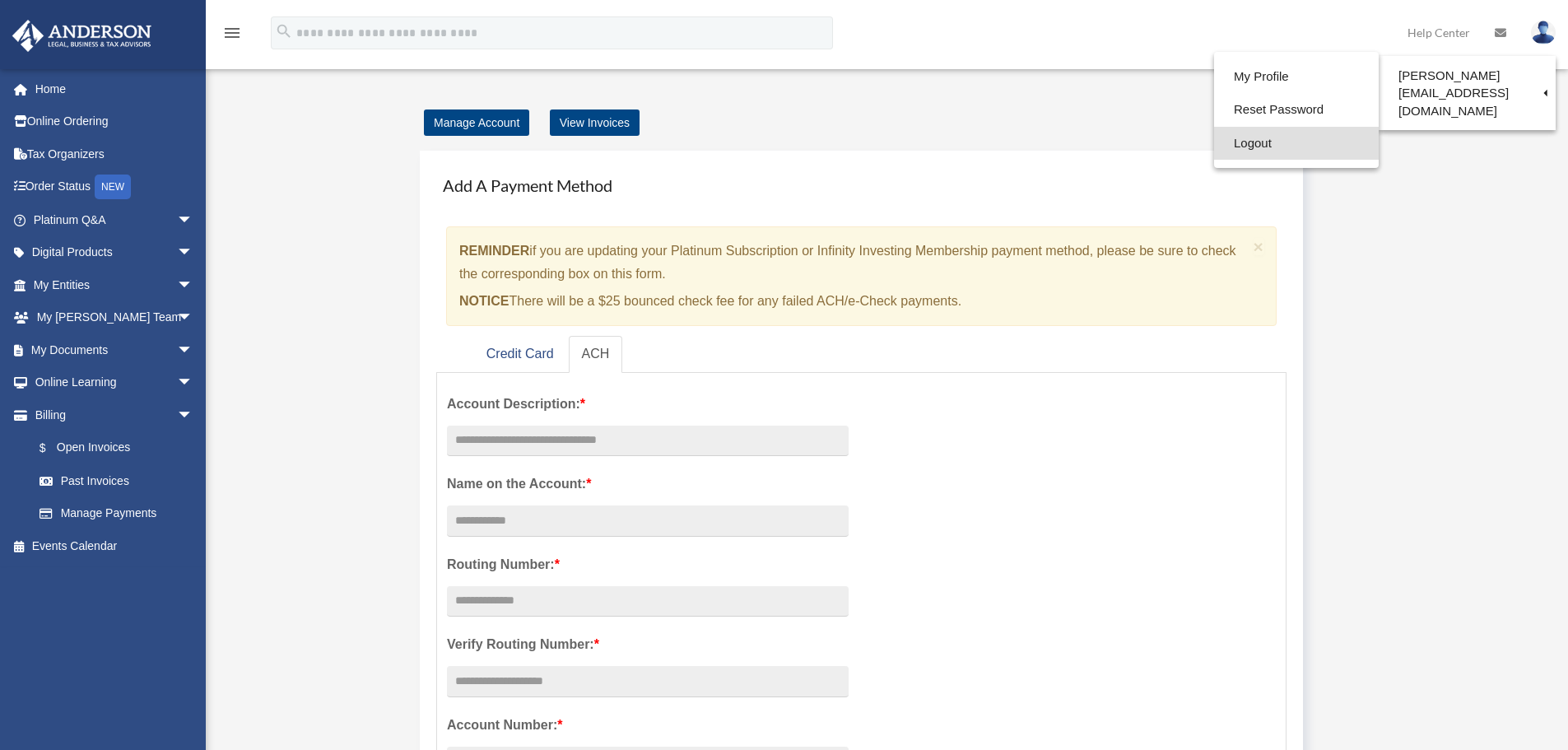
click at [1259, 149] on link "Logout" at bounding box center [1296, 143] width 165 height 34
